Goal: Use online tool/utility: Utilize a website feature to perform a specific function

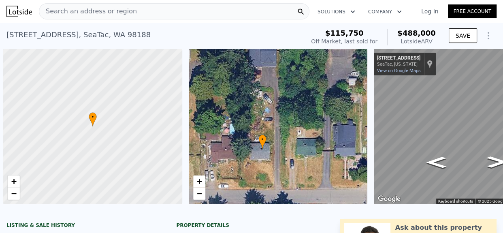
scroll to position [0, 62]
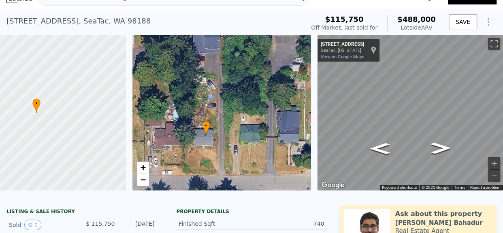
click at [137, 186] on div "+ −" at bounding box center [143, 173] width 13 height 25
click at [140, 180] on span "−" at bounding box center [142, 180] width 5 height 10
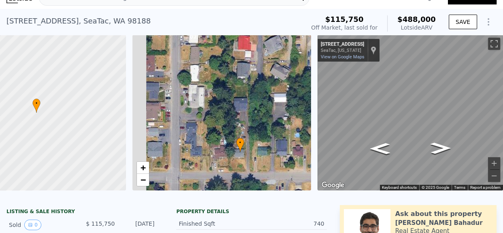
drag, startPoint x: 197, startPoint y: 122, endPoint x: 229, endPoint y: 146, distance: 40.6
click at [229, 146] on div "• + −" at bounding box center [222, 113] width 179 height 156
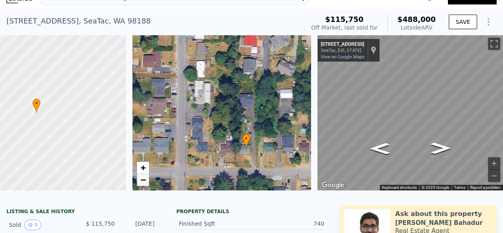
click at [140, 178] on span "−" at bounding box center [142, 180] width 5 height 10
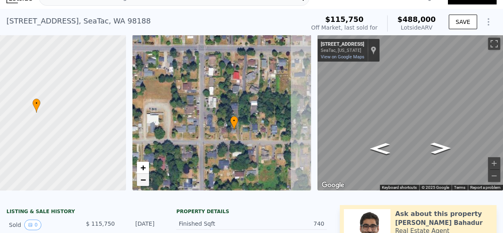
click at [140, 178] on span "−" at bounding box center [142, 180] width 5 height 10
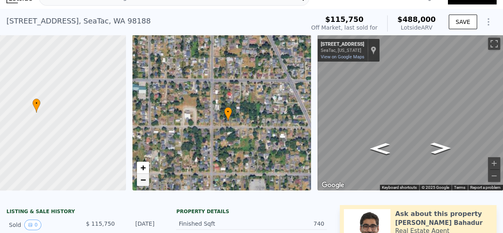
click at [140, 178] on span "−" at bounding box center [142, 180] width 5 height 10
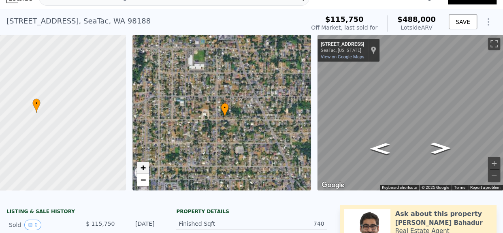
click at [140, 169] on span "+" at bounding box center [142, 168] width 5 height 10
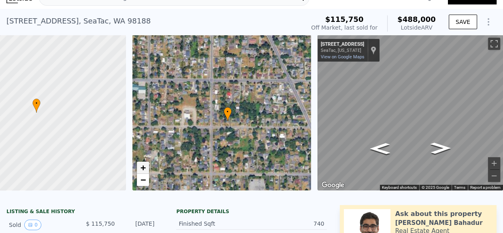
click at [140, 169] on span "+" at bounding box center [142, 168] width 5 height 10
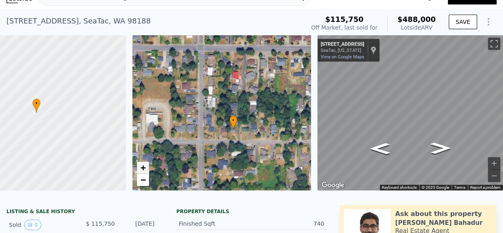
click at [140, 169] on span "+" at bounding box center [142, 168] width 5 height 10
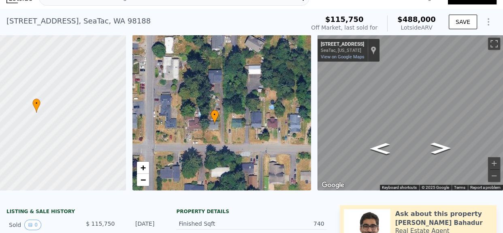
drag, startPoint x: 233, startPoint y: 140, endPoint x: 202, endPoint y: 116, distance: 38.8
click at [202, 116] on div "• + −" at bounding box center [222, 113] width 179 height 156
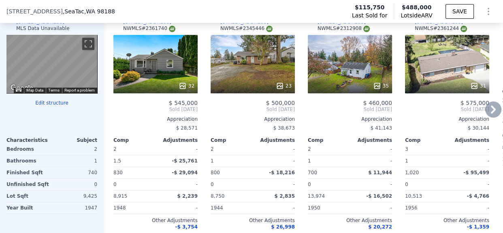
scroll to position [707, 0]
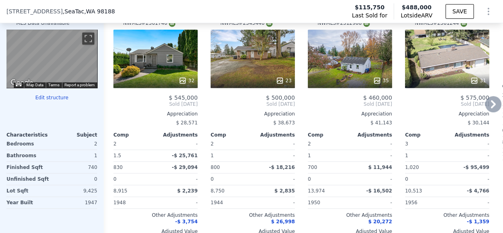
click at [261, 70] on div "23" at bounding box center [253, 59] width 84 height 58
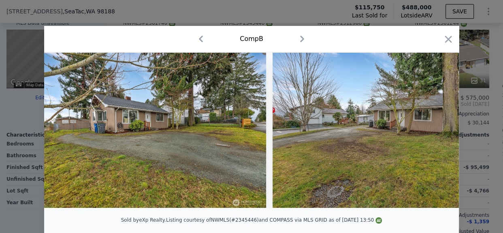
scroll to position [0, 4827]
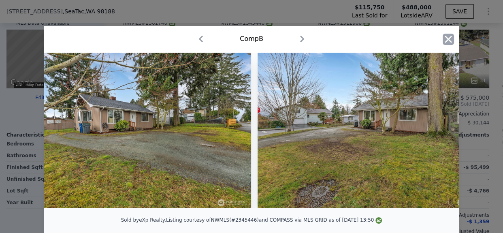
click at [446, 40] on icon "button" at bounding box center [449, 39] width 7 height 7
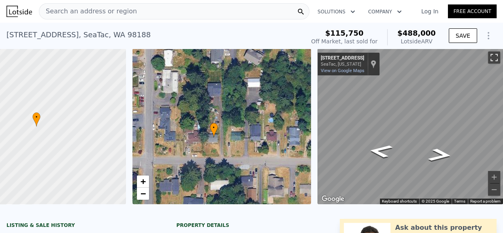
click at [488, 56] on button "Toggle fullscreen view" at bounding box center [494, 57] width 12 height 12
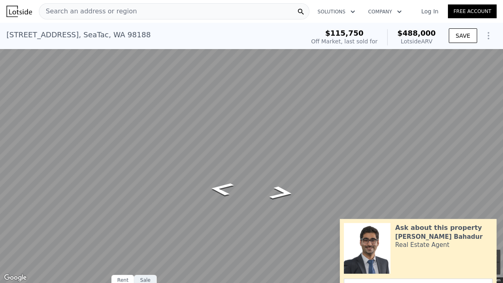
click at [496, 233] on button "Zoom in" at bounding box center [494, 256] width 12 height 12
click at [489, 233] on button "Zoom out" at bounding box center [494, 268] width 12 height 12
click at [495, 6] on button "Toggle fullscreen view" at bounding box center [494, 9] width 12 height 12
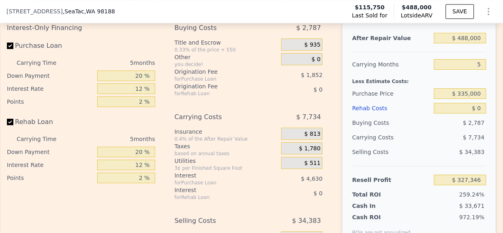
scroll to position [1061, 0]
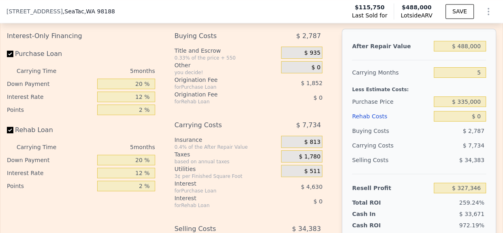
click at [342, 37] on div "Edit the assumptions in yellow boxes. Input profit to calculate an offer price.…" at bounding box center [252, 150] width 490 height 295
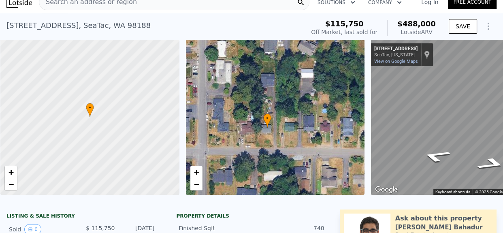
scroll to position [17, 0]
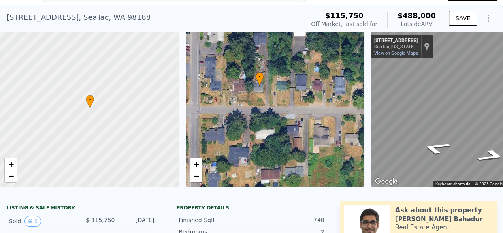
drag, startPoint x: 265, startPoint y: 122, endPoint x: 257, endPoint y: 89, distance: 33.7
click at [257, 89] on div "• + −" at bounding box center [275, 109] width 179 height 156
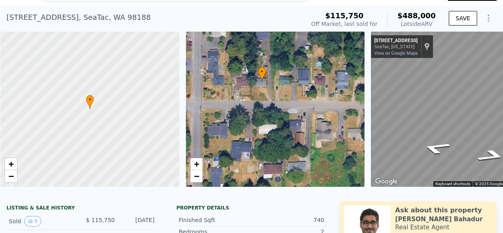
drag, startPoint x: 280, startPoint y: 119, endPoint x: 283, endPoint y: 114, distance: 6.2
click at [283, 114] on div "• + −" at bounding box center [275, 109] width 179 height 156
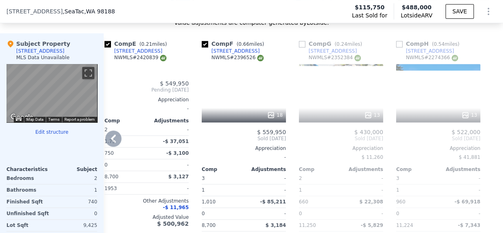
scroll to position [685, 0]
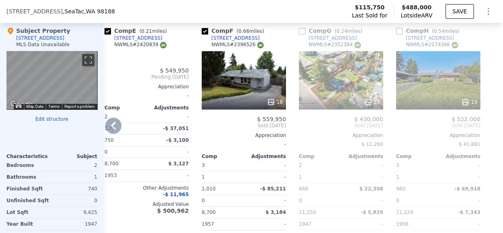
click at [113, 130] on icon at bounding box center [113, 126] width 5 height 8
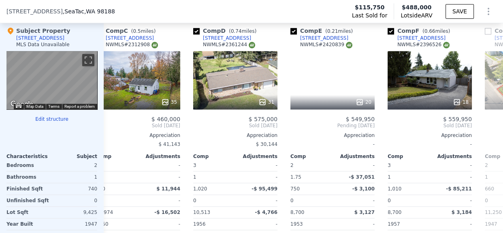
scroll to position [0, 210]
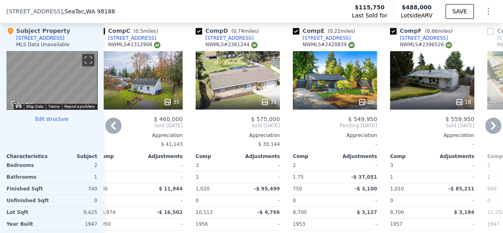
click at [119, 131] on icon at bounding box center [113, 126] width 16 height 16
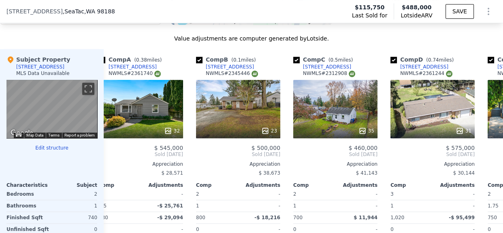
scroll to position [658, 0]
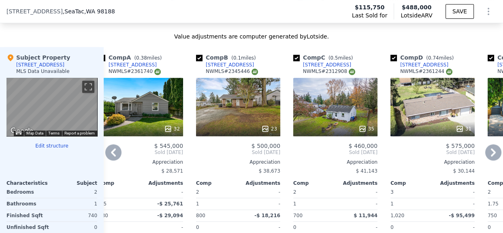
click at [114, 157] on icon at bounding box center [113, 152] width 16 height 16
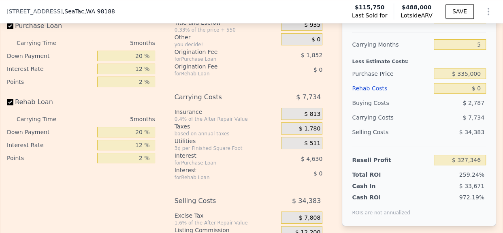
scroll to position [1110, 0]
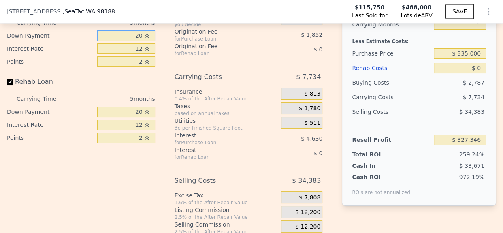
click at [137, 41] on input "20 %" at bounding box center [126, 35] width 58 height 11
type input "10 %"
type input "$ 326,534"
type input "10 %"
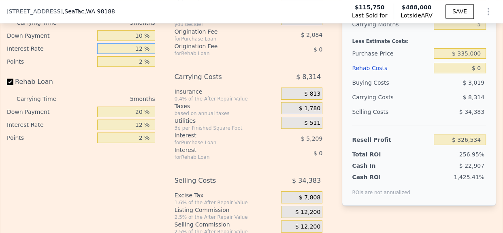
click at [134, 54] on input "12 %" at bounding box center [126, 48] width 58 height 11
type input "10 %"
type input "$ 327,404"
type input "10 %"
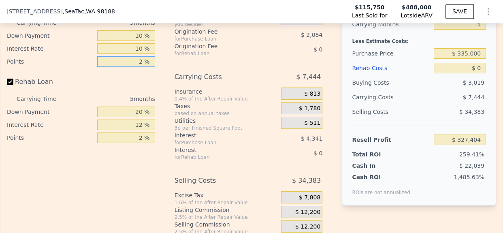
click at [135, 67] on input "2 %" at bounding box center [126, 61] width 58 height 11
type input "1.2 %"
type input "$ 328,238"
type input "1.2 %"
click at [137, 117] on input "20 %" at bounding box center [126, 112] width 58 height 11
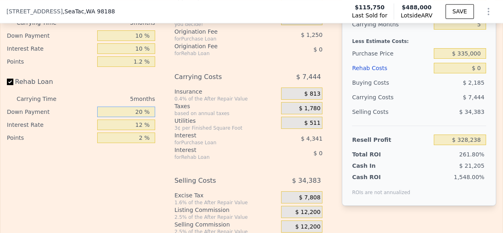
click at [137, 117] on input "20 %" at bounding box center [126, 112] width 58 height 11
type input "10 %"
click at [132, 130] on input "12 %" at bounding box center [126, 125] width 58 height 11
type input "10 %"
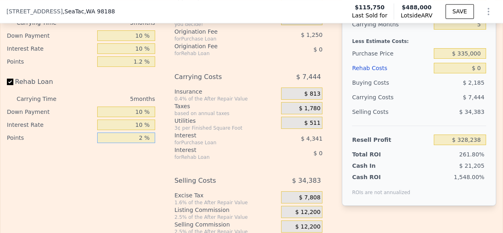
click at [135, 143] on input "2 %" at bounding box center [126, 138] width 58 height 11
type input "1.2 %"
click at [358, 181] on div "Cash ROI ROIs are not annualized 1,548.00%" at bounding box center [419, 183] width 134 height 26
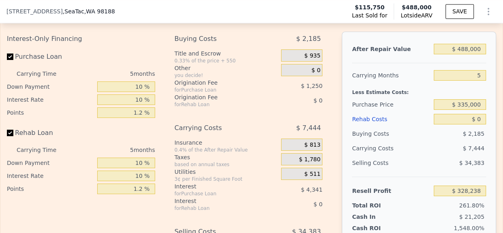
scroll to position [1054, 0]
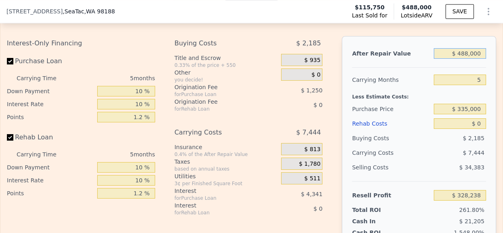
click at [467, 59] on input "$ 488,000" at bounding box center [460, 53] width 52 height 11
type input "$ 505,000"
type input "$ 344,030"
type input "$ 505,000"
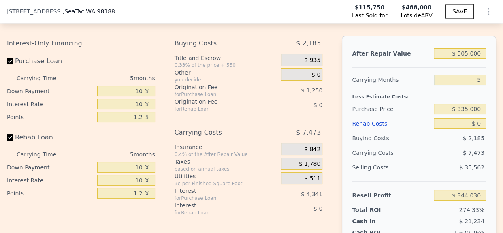
click at [471, 85] on input "5" at bounding box center [460, 80] width 52 height 11
type input "4"
type input "$ 345,525"
type input "4"
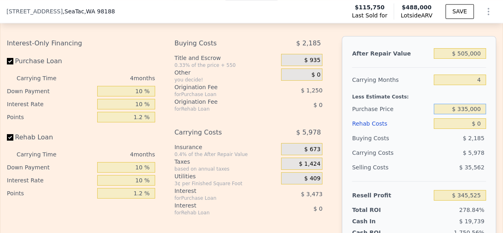
click at [469, 114] on input "$ 335,000" at bounding box center [460, 109] width 52 height 11
type input "$ 335,000"
click at [475, 129] on input "$ 0" at bounding box center [460, 123] width 52 height 11
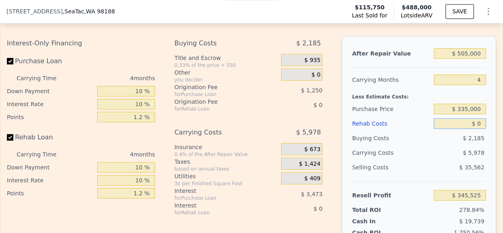
type input "$ 116,596"
type input "$ 50,000"
type input "$ 64,556"
type input "$ 50,000"
click at [485, 147] on div "After Repair Value $ 505,000 Carrying Months 4 Less Estimate Costs: Purchase Pr…" at bounding box center [419, 148] width 154 height 225
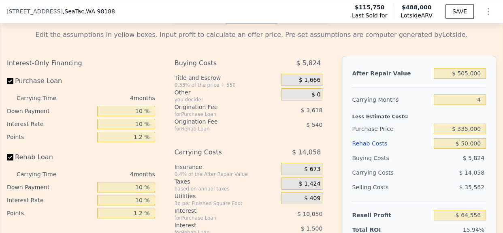
scroll to position [1037, 0]
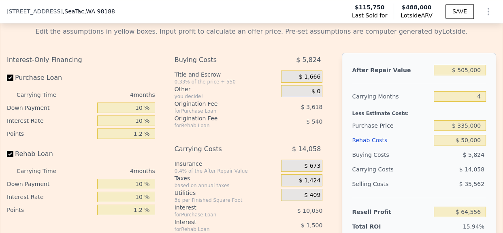
type input "$ 488,000"
type input "5"
type input "$ 0"
type input "$ 327,346"
click at [427, 177] on div "$ 7,734" at bounding box center [446, 169] width 82 height 15
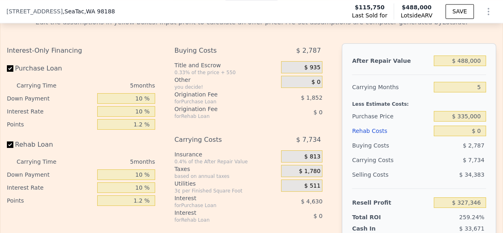
scroll to position [1039, 0]
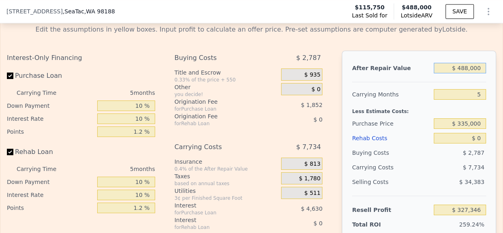
click at [466, 73] on input "$ 488,000" at bounding box center [460, 68] width 52 height 11
type input "$ 505,000"
type input "$ 343,138"
type input "$ 505,000"
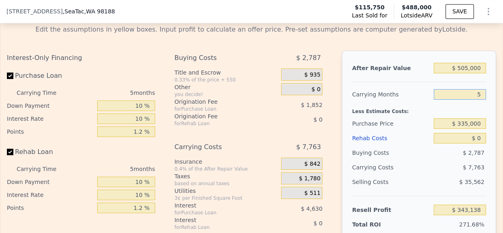
click at [475, 100] on input "5" at bounding box center [460, 94] width 52 height 11
type input "4"
type input "$ 344,691"
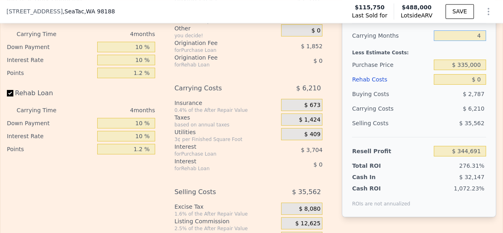
type input "4"
click at [462, 70] on input "$ 335,000" at bounding box center [460, 65] width 52 height 11
click at [474, 85] on input "$ 0" at bounding box center [460, 79] width 52 height 11
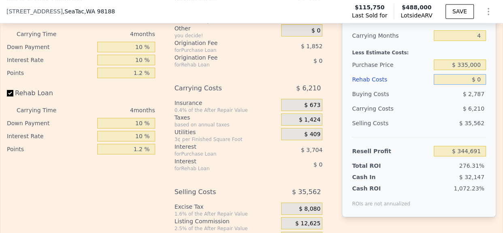
type input "$ 114,186"
type input "$ 50,000"
type input "$ 61,786"
type input "$ 50,000"
click at [428, 101] on div "Buying Costs $ 7,826" at bounding box center [419, 94] width 134 height 15
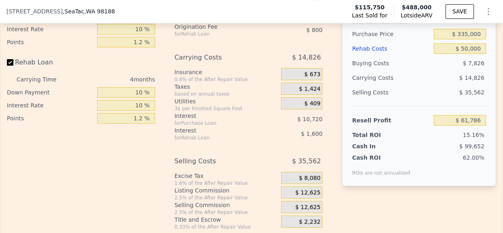
scroll to position [1130, 0]
type input "$ 488,000"
type input "5"
type input "$ 0"
type input "$ 327,346"
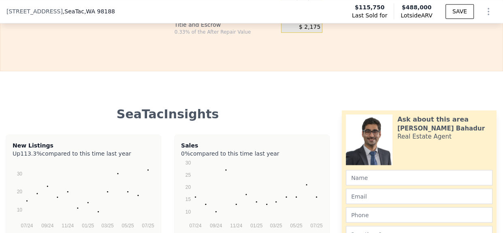
scroll to position [1369, 0]
